Goal: Communication & Community: Answer question/provide support

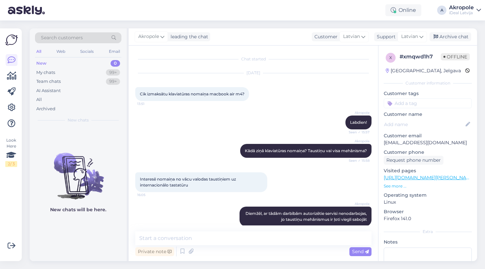
scroll to position [14, 0]
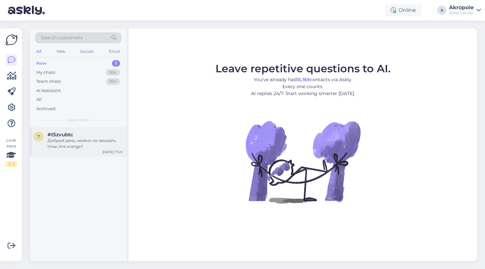
click at [102, 141] on div "Добрый день, можно ли заказать Imac m4 orange?" at bounding box center [84, 144] width 75 height 12
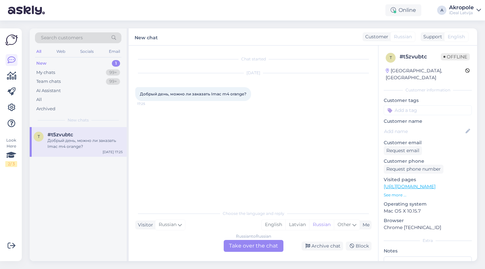
click at [244, 246] on div "Russian to Russian Take over the chat" at bounding box center [254, 246] width 60 height 12
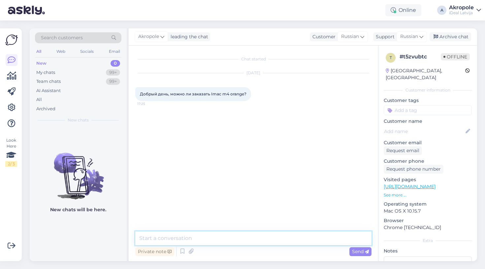
click at [215, 234] on textarea at bounding box center [253, 238] width 236 height 14
type textarea "Добрый день!"
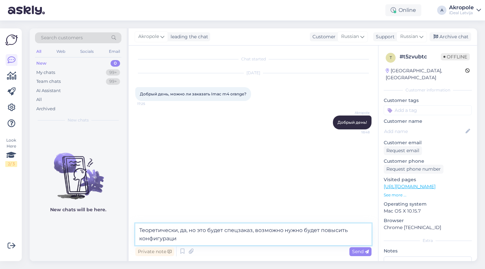
type textarea "Теоретически, да, но это будет спецзаказ, возможно нужно будет повысить конфигу…"
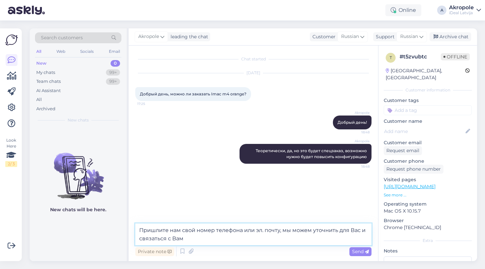
type textarea "Пришлите нам свой номер телефона или эл. почту, мы можем уточнить для Вас и свя…"
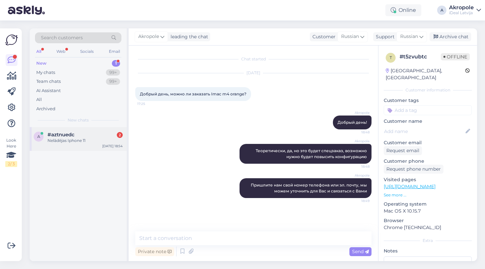
click at [101, 140] on div "Nelādējas Iphone 11" at bounding box center [84, 141] width 75 height 6
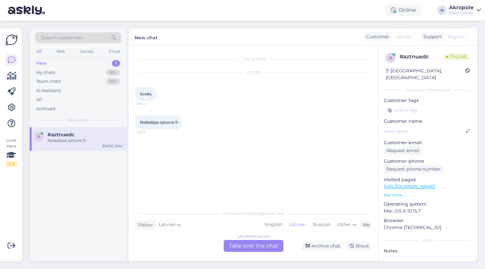
click at [243, 243] on div "Latvian to Latvian Take over the chat" at bounding box center [254, 246] width 60 height 12
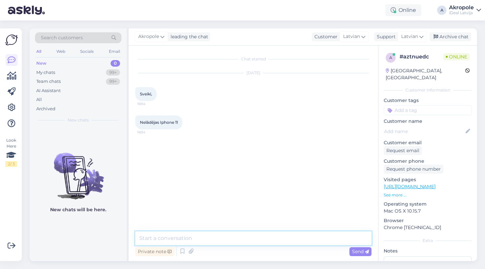
click at [220, 233] on textarea at bounding box center [253, 238] width 236 height 14
type textarea "Д"
type textarea "Labvakar!"
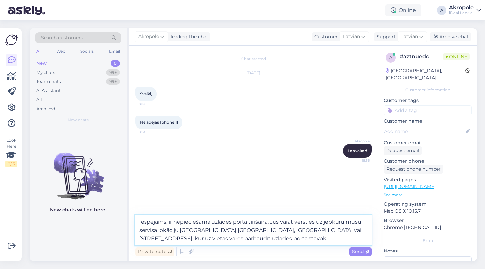
type textarea "Iespējams, ir nepieciešama uzlādes porta tīrīšana. Jūs varat vērsties uz jebkur…"
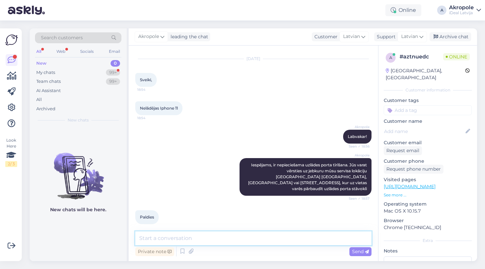
scroll to position [43, 0]
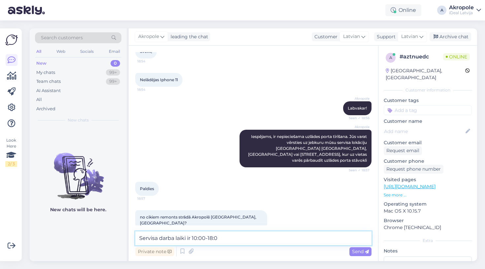
type textarea "Servisa darba laiki ir 10:00-18:00"
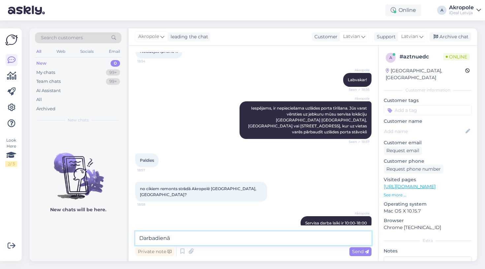
type textarea "Darbadienās"
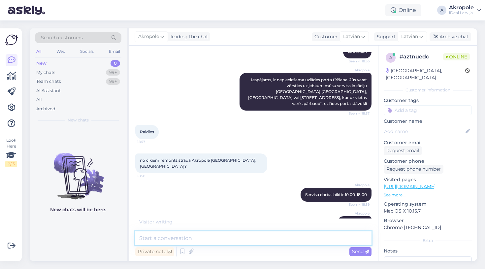
scroll to position [128, 0]
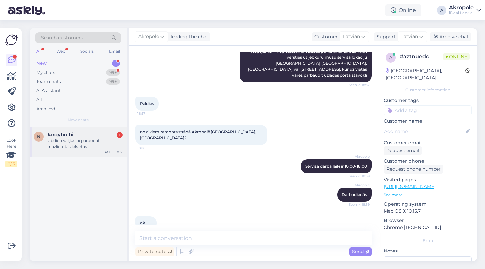
click at [95, 145] on div "labdien vai jus nepardodat mazlietotas iekartas" at bounding box center [84, 144] width 75 height 12
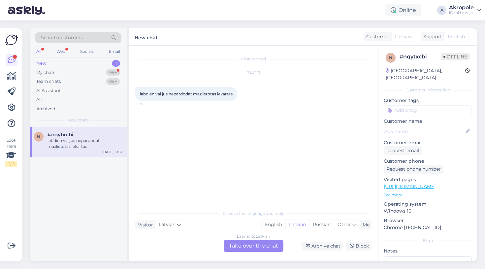
click at [239, 247] on div "Latvian to Latvian Take over the chat" at bounding box center [254, 246] width 60 height 12
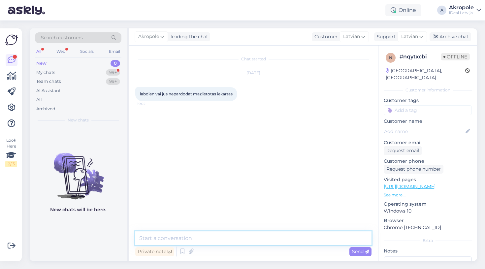
click at [225, 235] on textarea at bounding box center [253, 238] width 236 height 14
type textarea "Labdien!"
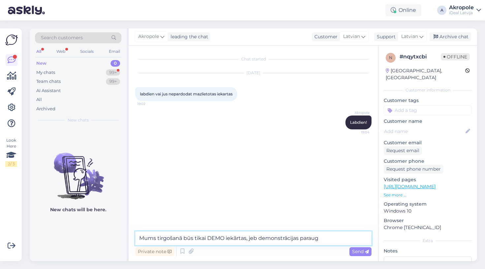
type textarea "Mums tirgošanā būs tikai DEMO iekārtas, jeb demonstrācijas paraugi"
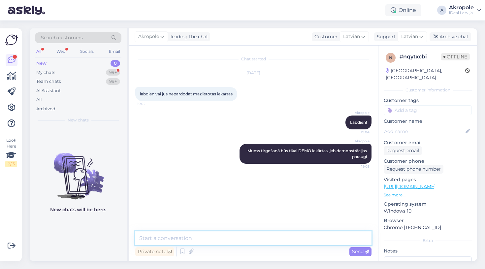
paste textarea "[URL][DOMAIN_NAME]"
type textarea "[URL][DOMAIN_NAME]"
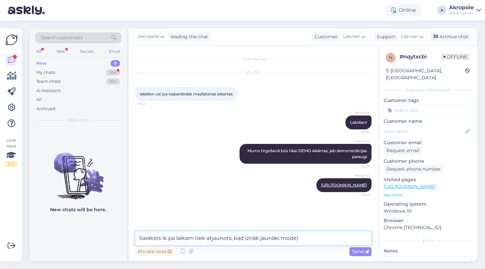
type textarea "Saraksts ik pa laikam tiek atjaunots, kad iznāk jaunāki modeļi"
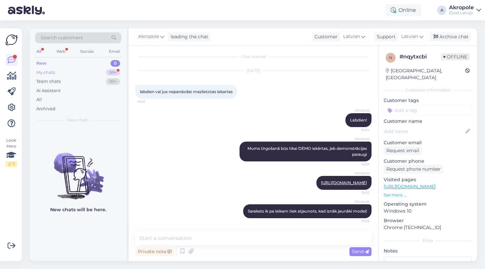
click at [85, 70] on div "My chats 99+" at bounding box center [78, 72] width 86 height 9
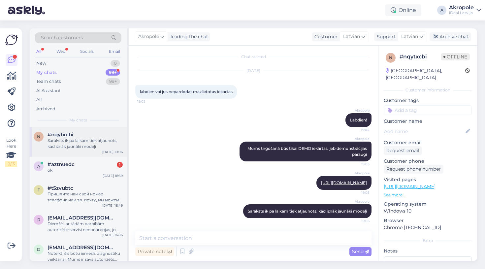
click at [88, 154] on div "n #nqytxcbi Saraksts ik pa laikam tiek atjaunots, kad iznāk jaunāki modeļi [DAT…" at bounding box center [78, 142] width 97 height 30
click at [87, 159] on div "a #aztnuedc 1 ok [DATE] 18:59" at bounding box center [78, 169] width 97 height 24
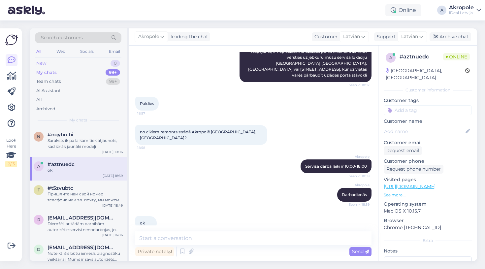
click at [90, 60] on div "New 0" at bounding box center [78, 63] width 86 height 9
